Goal: Information Seeking & Learning: Learn about a topic

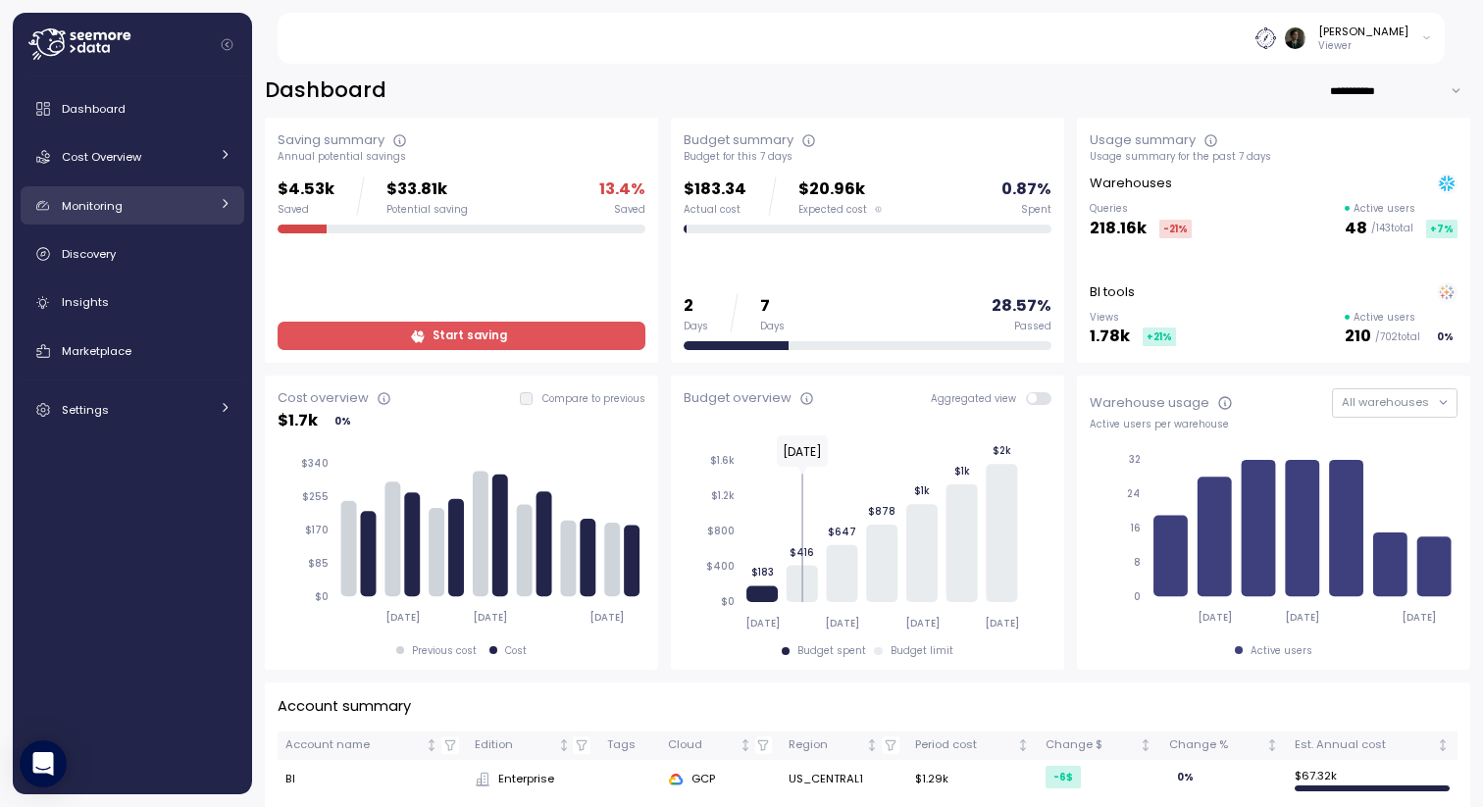
click at [211, 201] on link "Monitoring" at bounding box center [133, 205] width 224 height 39
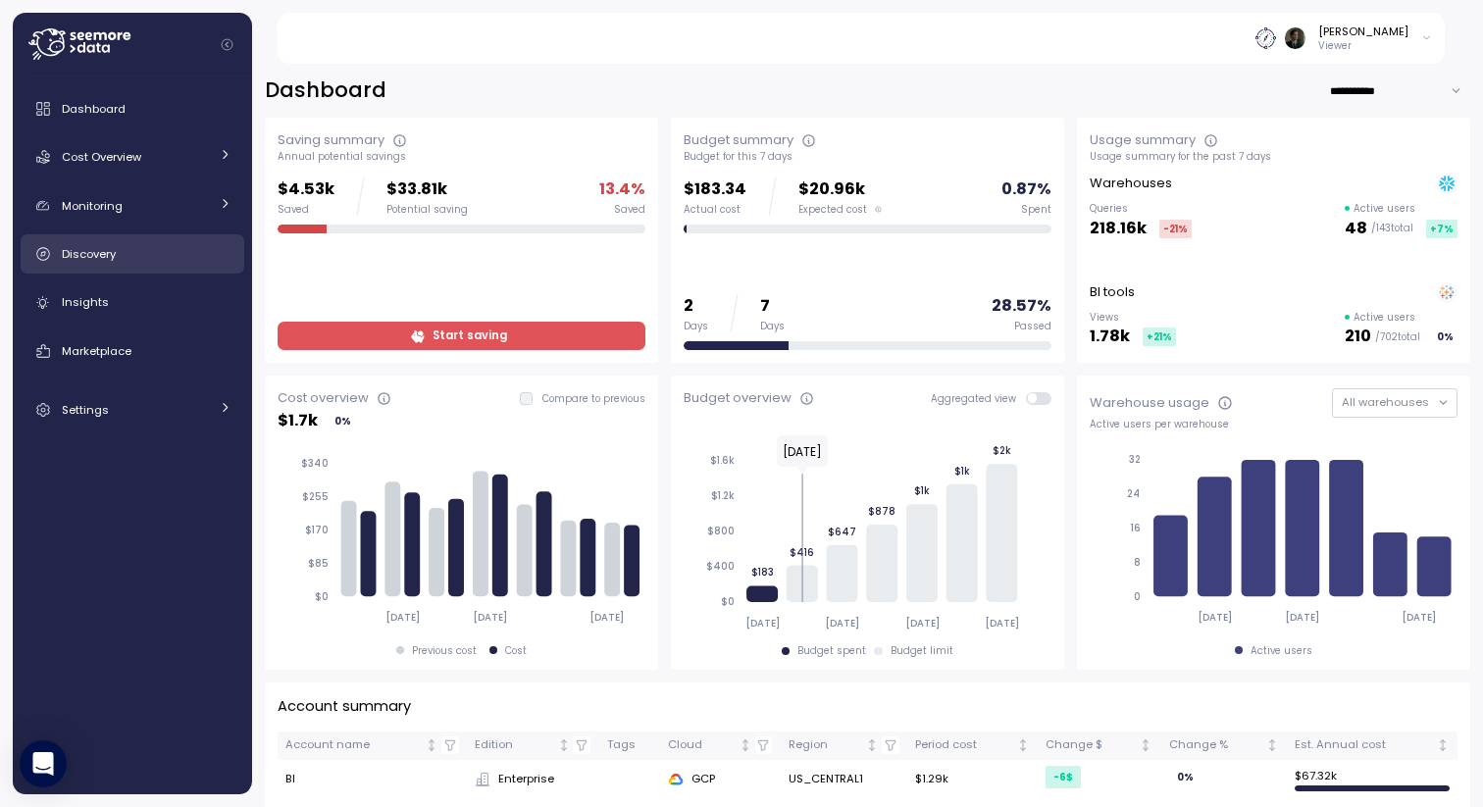
click at [178, 249] on div "Discovery" at bounding box center [147, 254] width 170 height 20
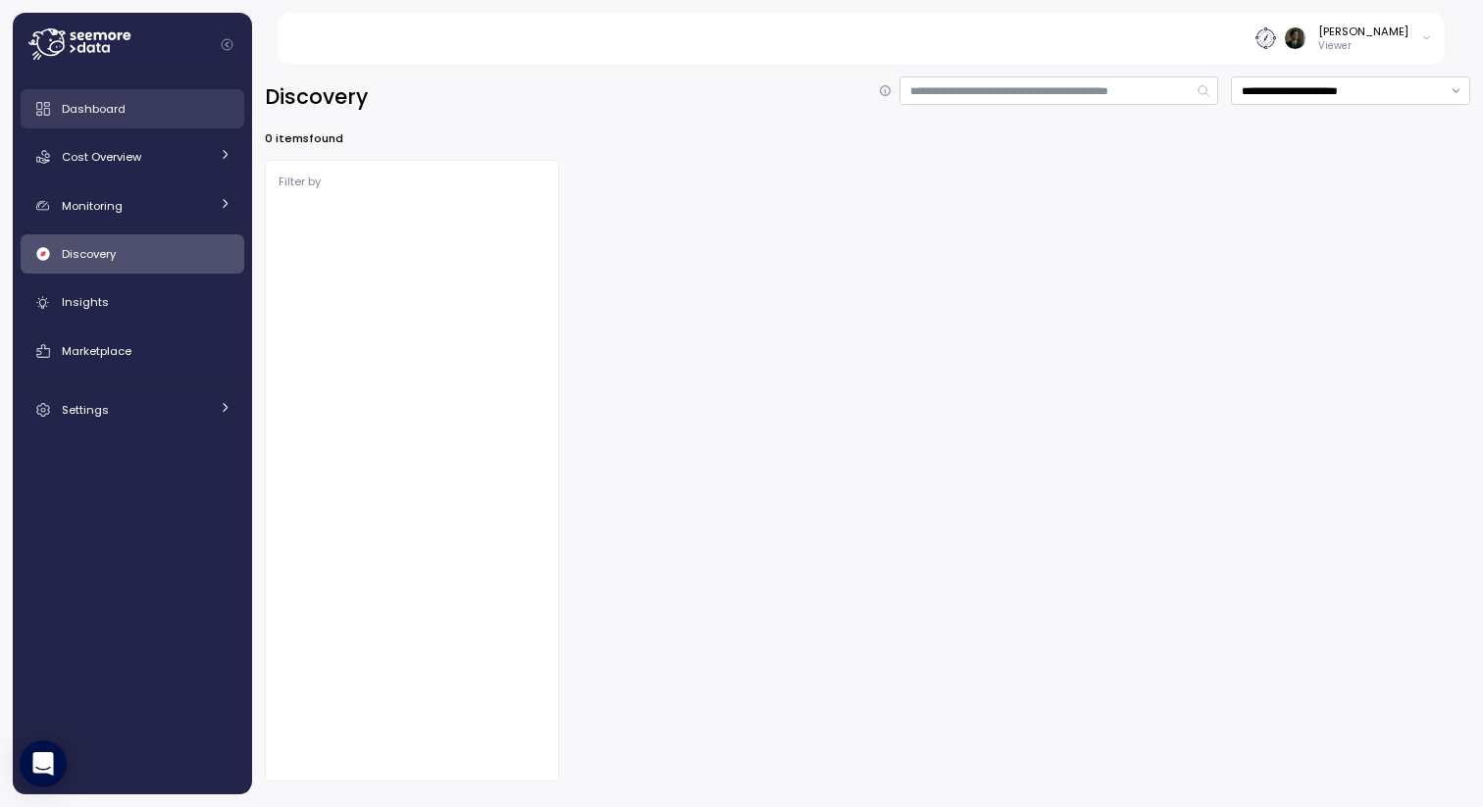
click at [123, 101] on span "Dashboard" at bounding box center [94, 109] width 64 height 16
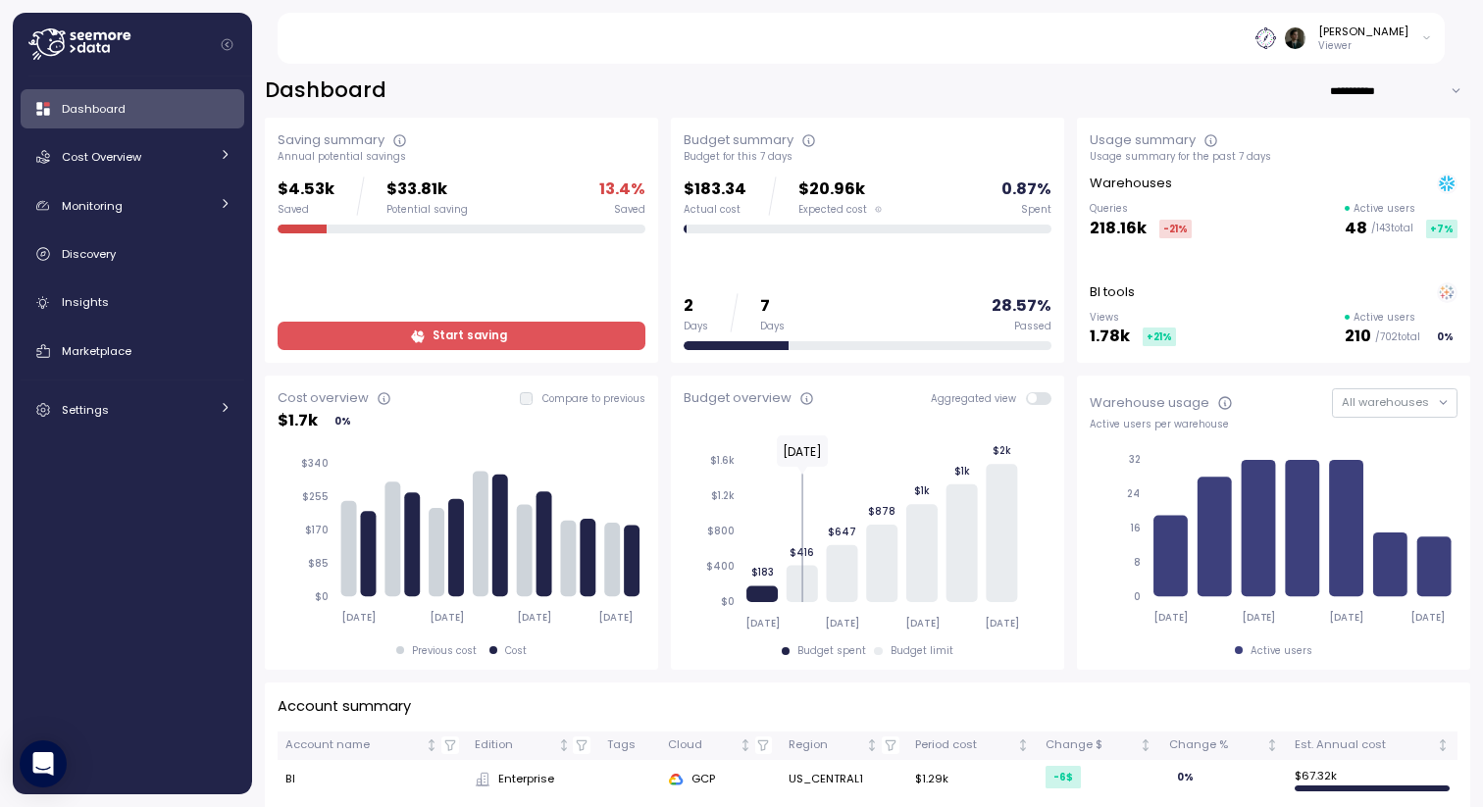
click at [824, 195] on p "$20.96k" at bounding box center [839, 190] width 83 height 26
click at [913, 128] on div "Budget summary Budget for this 7 days $183.34 Actual cost $20.96k Expected cost…" at bounding box center [867, 240] width 393 height 245
click at [173, 158] on div "Cost Overview" at bounding box center [135, 157] width 147 height 20
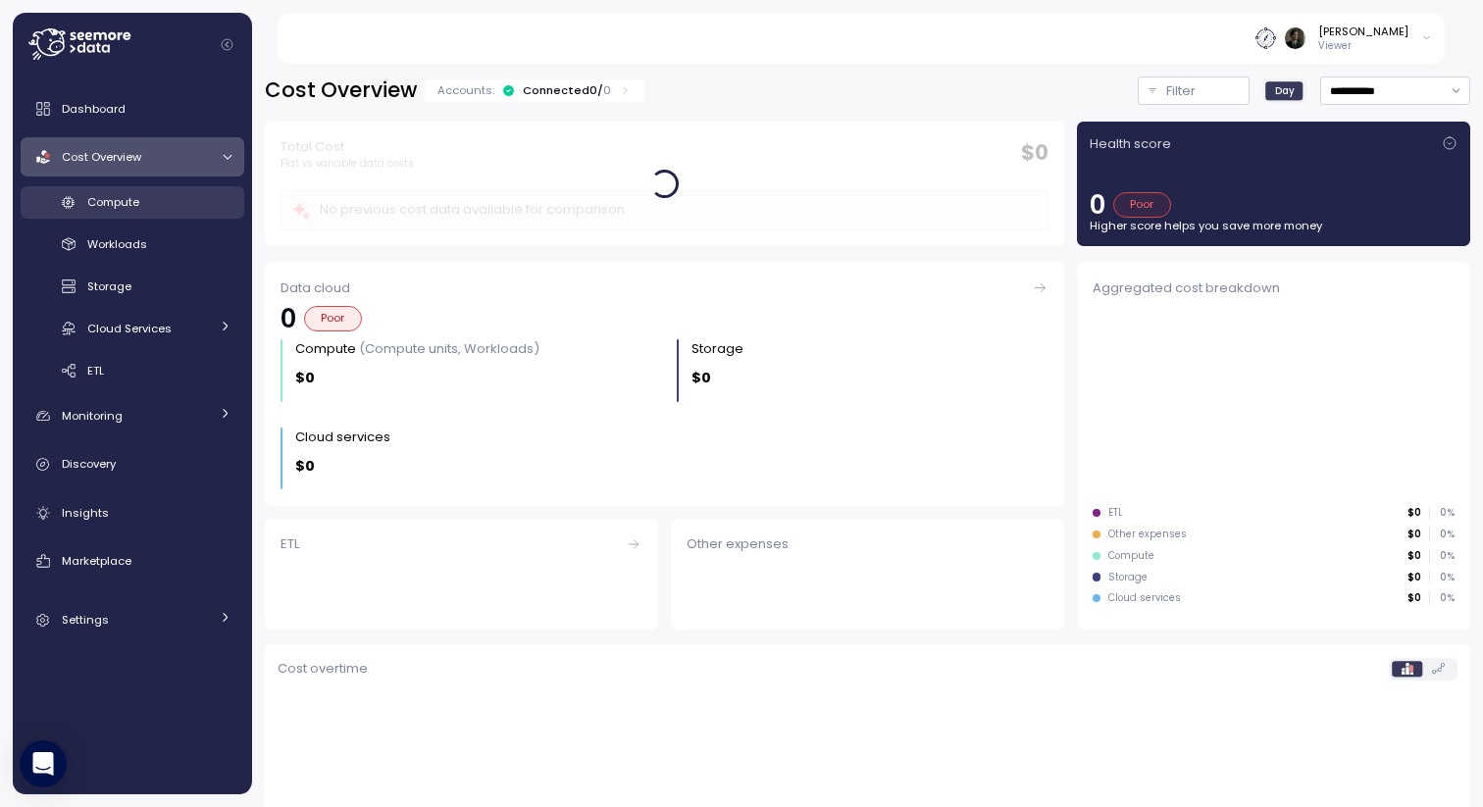
click at [171, 208] on div "Compute" at bounding box center [159, 202] width 144 height 20
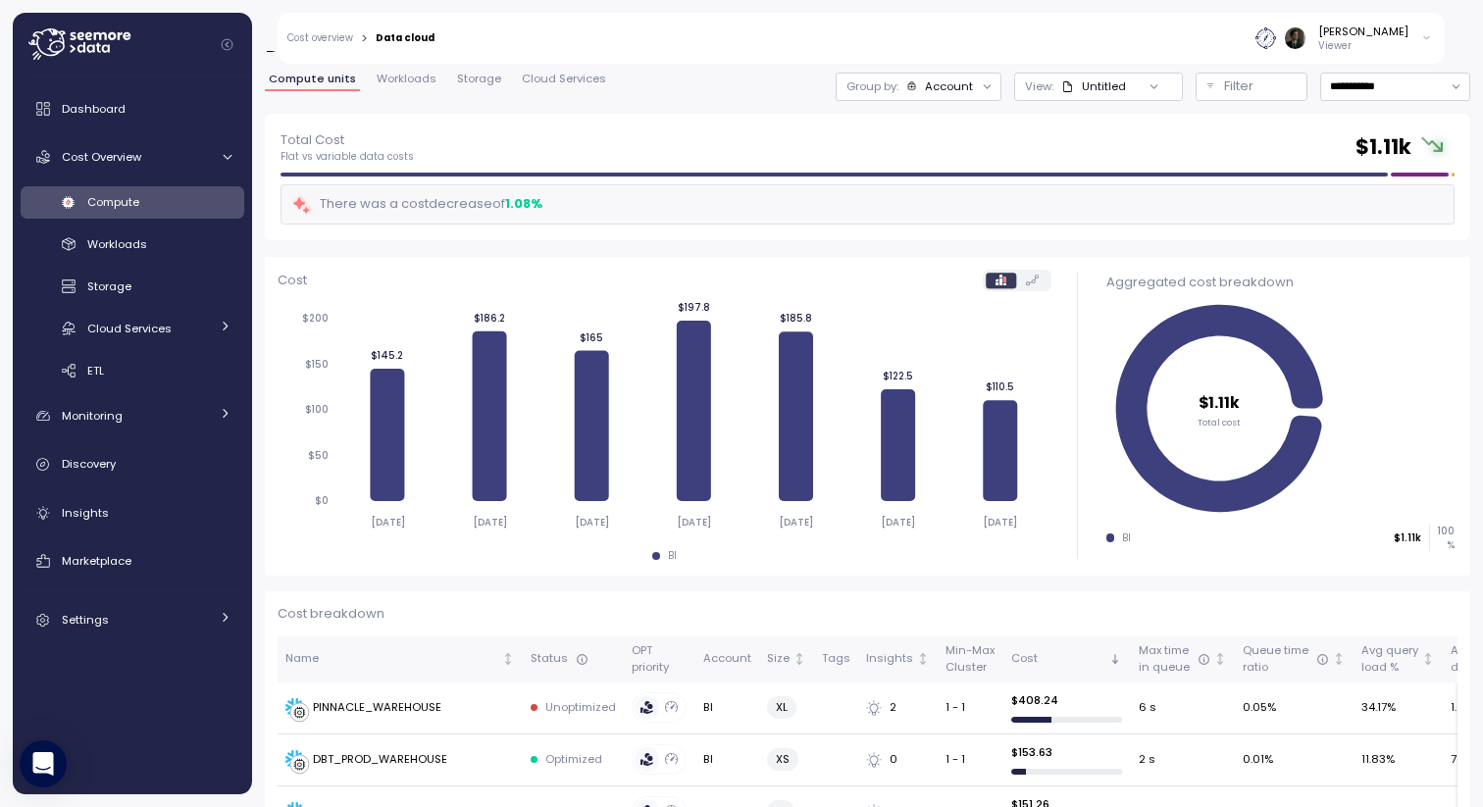
scroll to position [83, 0]
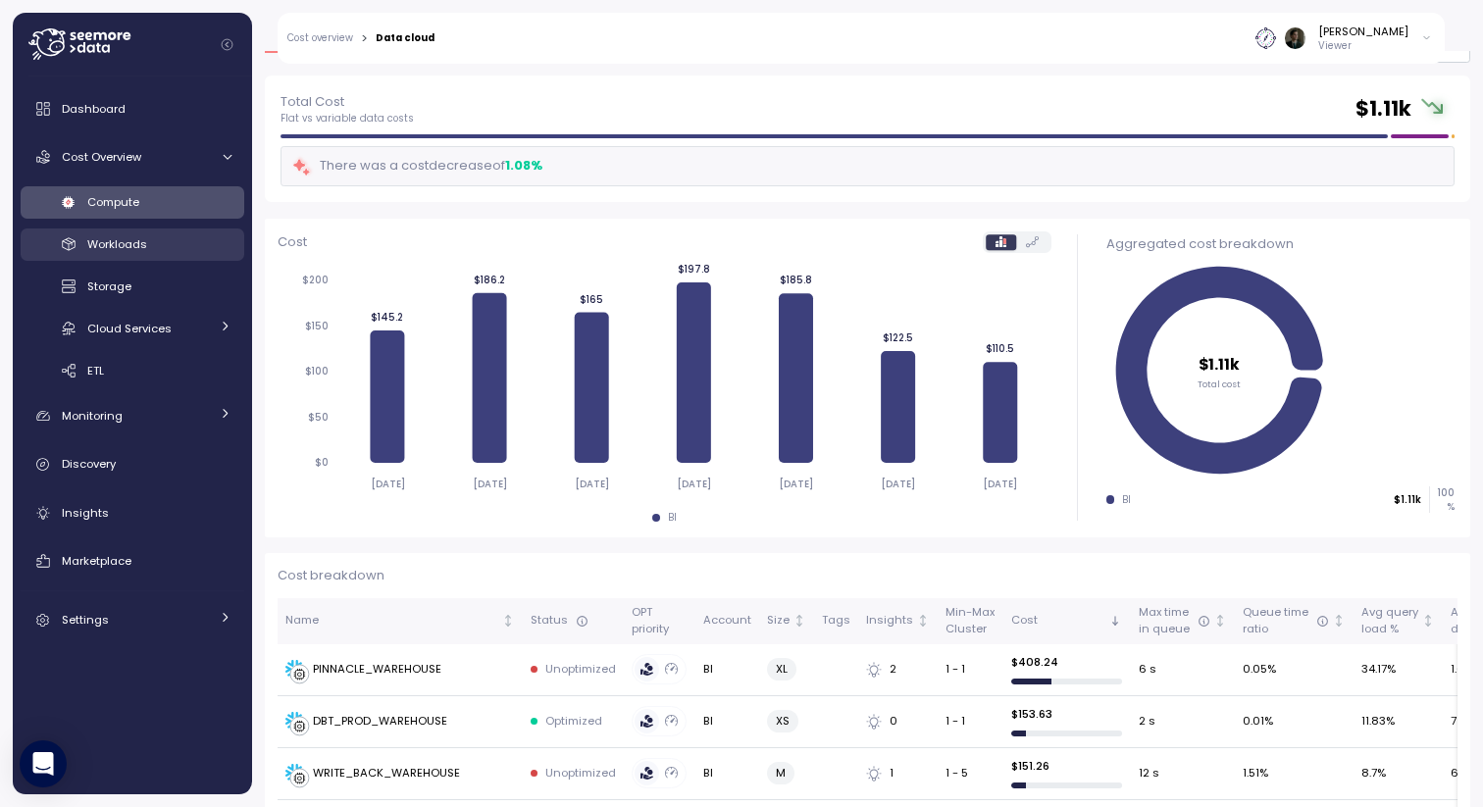
click at [163, 259] on link "Workloads" at bounding box center [133, 244] width 224 height 32
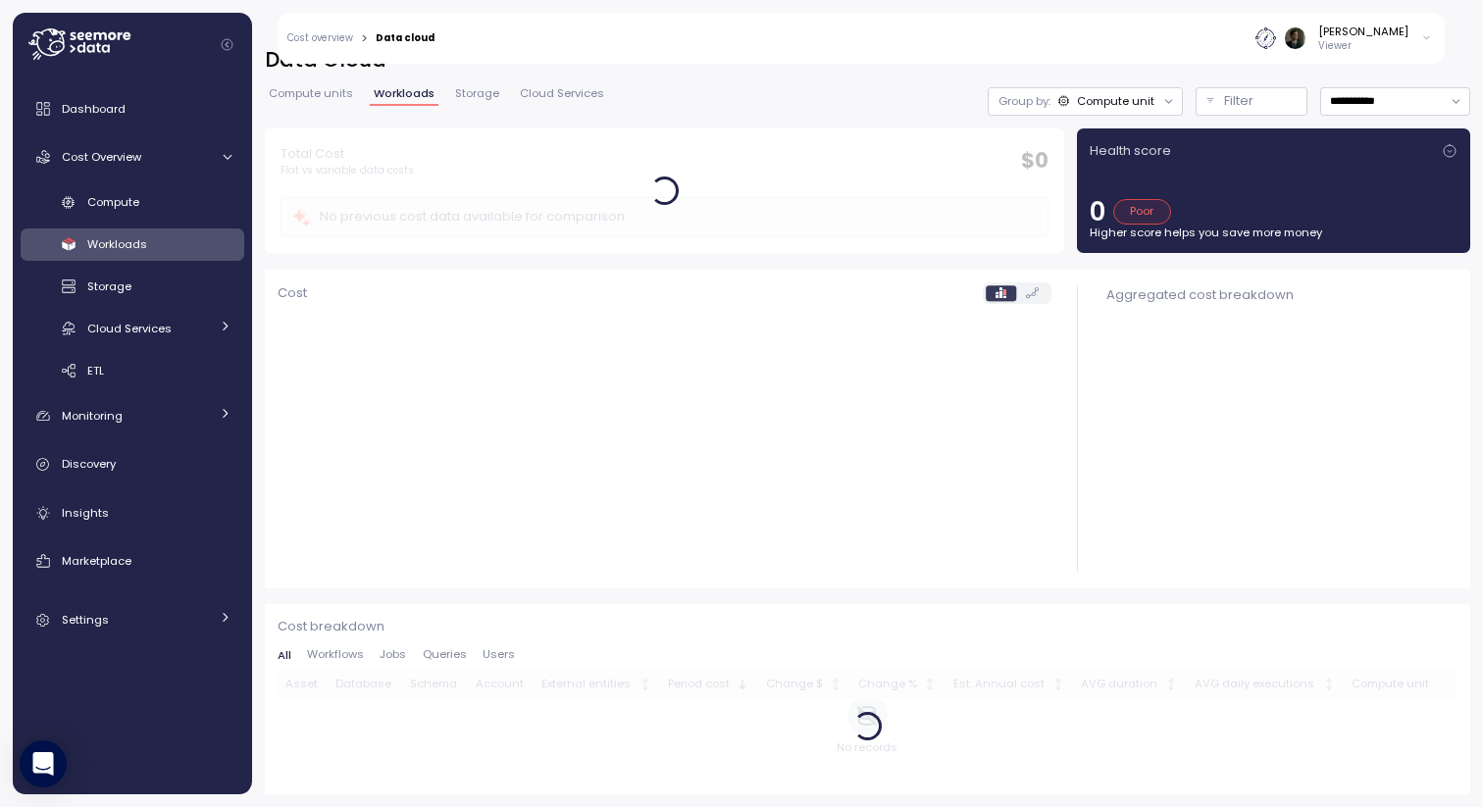
scroll to position [30, 0]
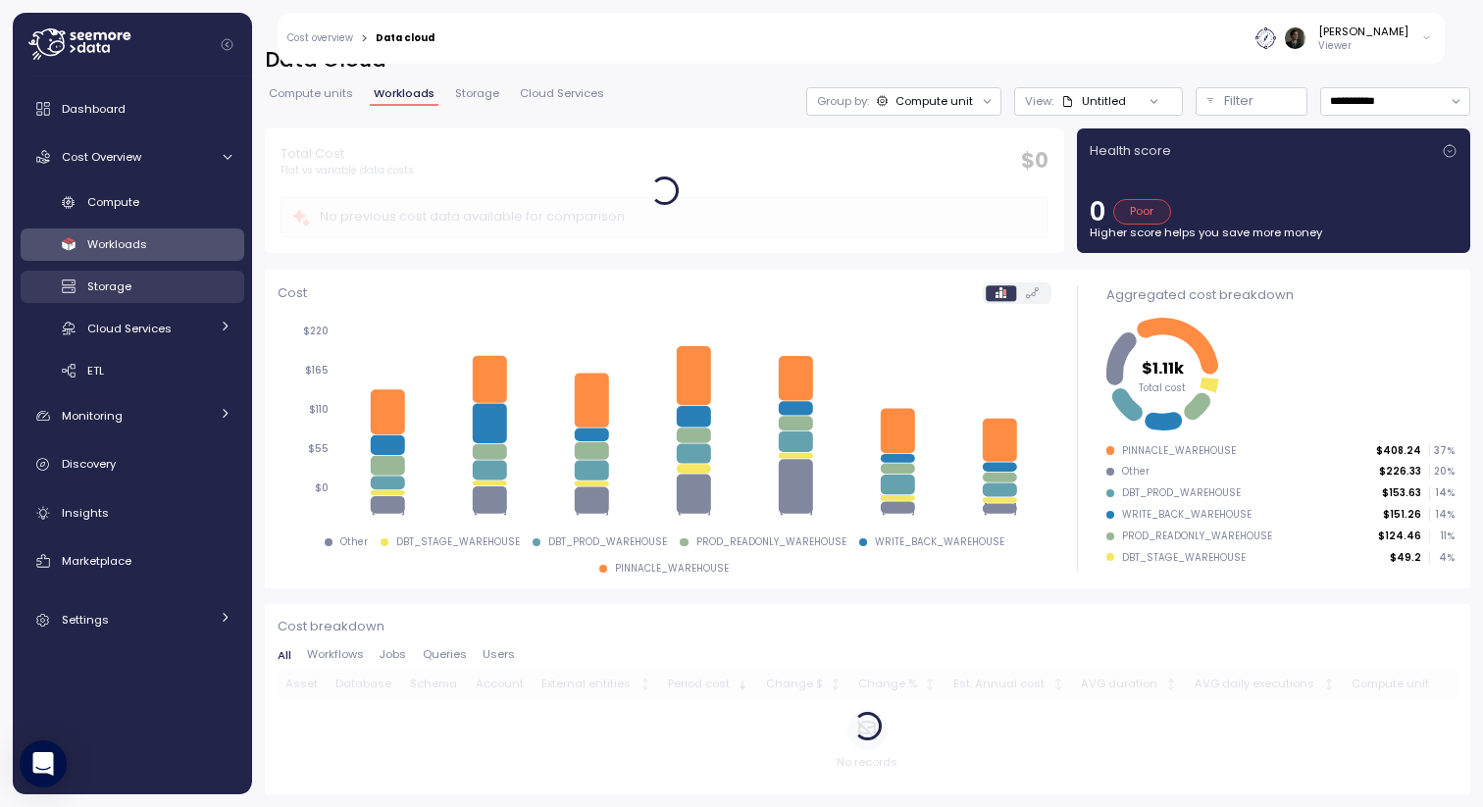
click at [165, 301] on link "Storage" at bounding box center [133, 287] width 224 height 32
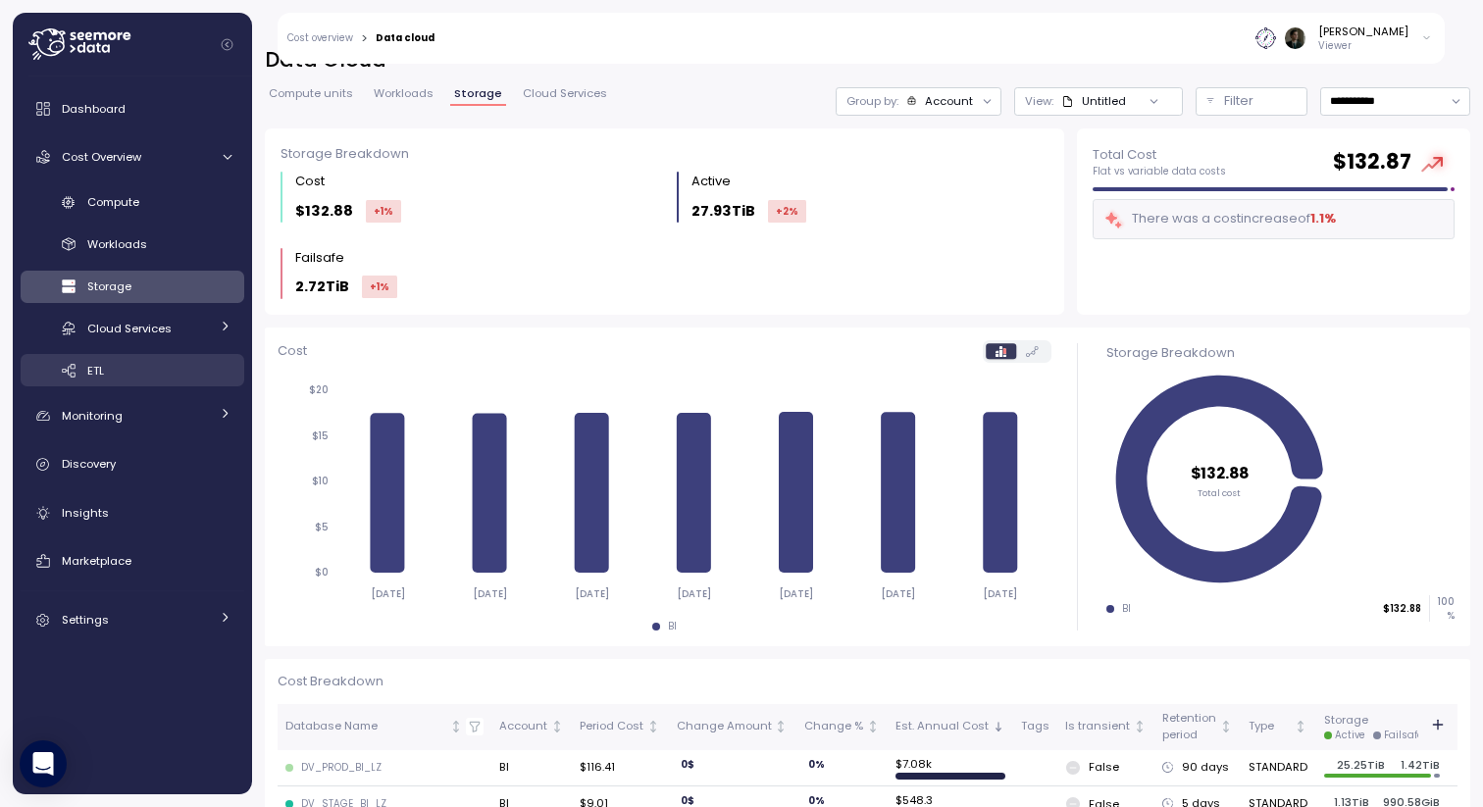
click at [150, 366] on div "ETL" at bounding box center [159, 371] width 144 height 20
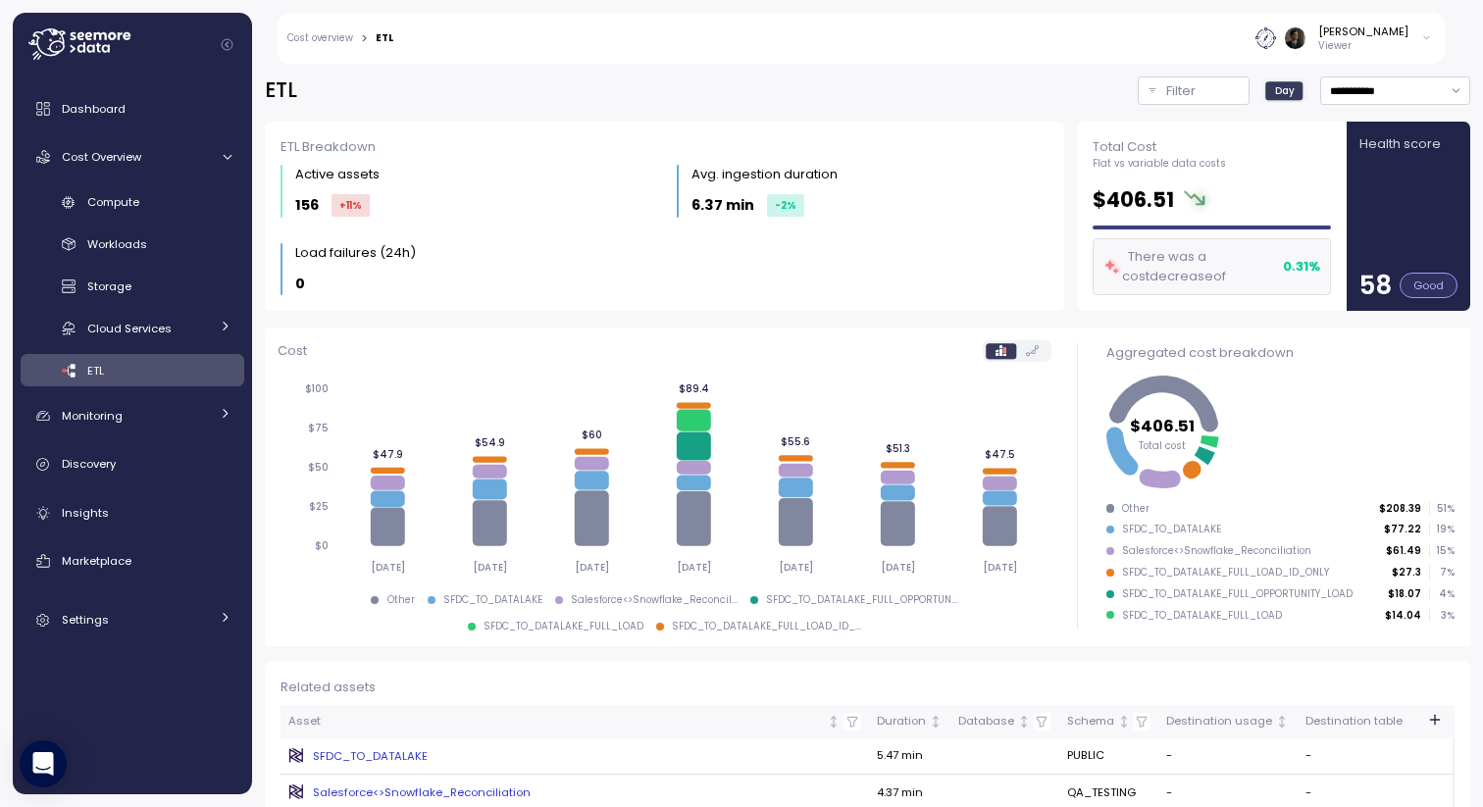
click at [786, 75] on div "**********" at bounding box center [867, 429] width 1231 height 756
